Goal: Navigation & Orientation: Find specific page/section

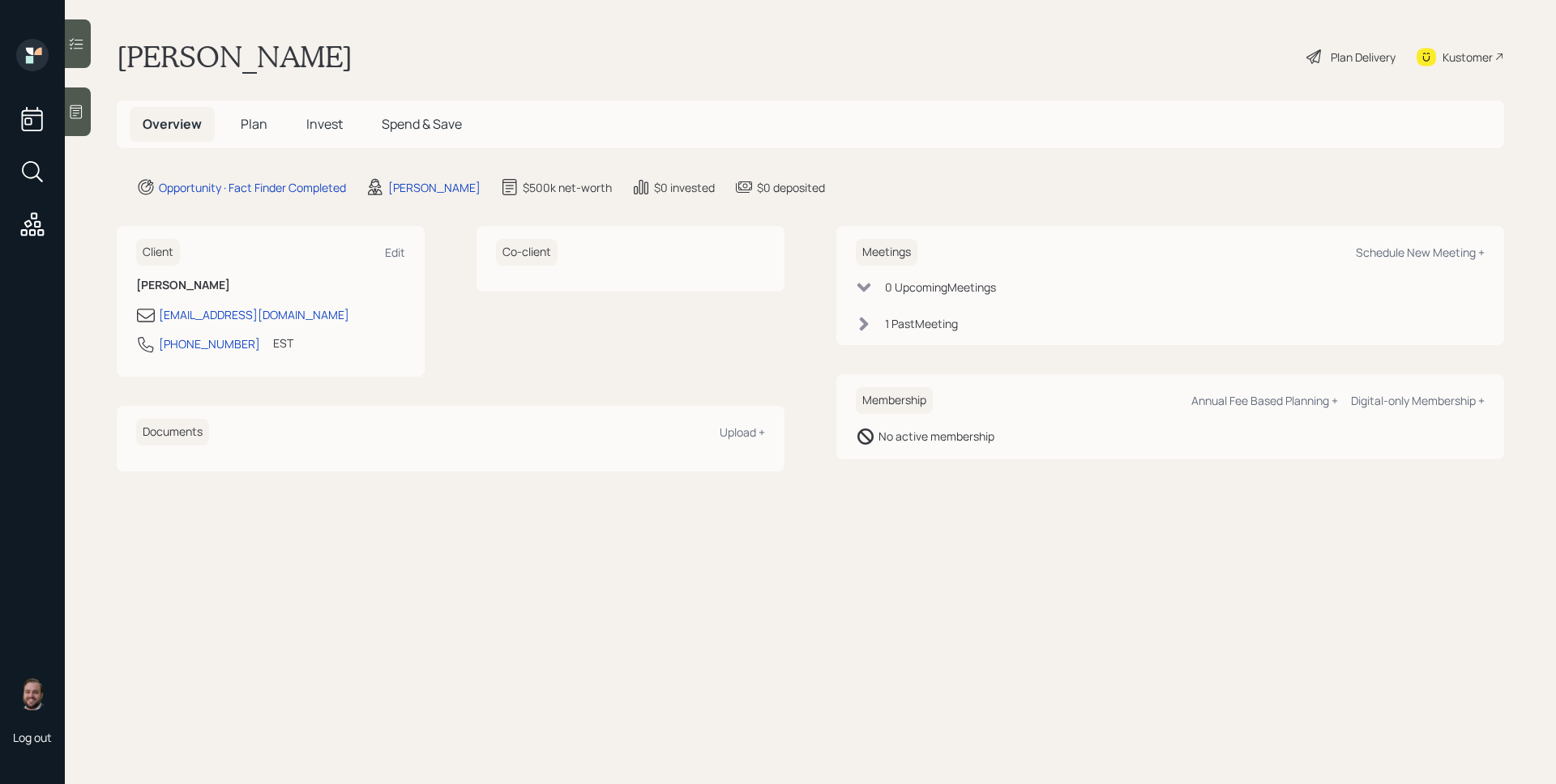
click at [86, 108] on div at bounding box center [78, 112] width 26 height 49
